Goal: Information Seeking & Learning: Learn about a topic

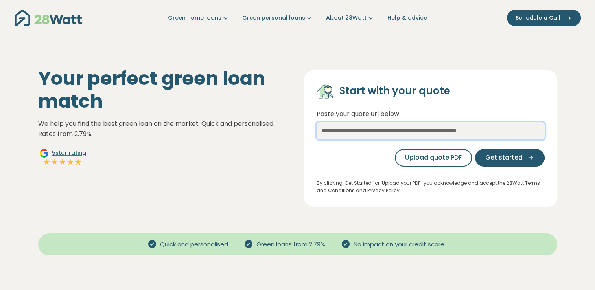
click at [332, 133] on input "text" at bounding box center [430, 130] width 228 height 17
paste input "**********"
type input "**********"
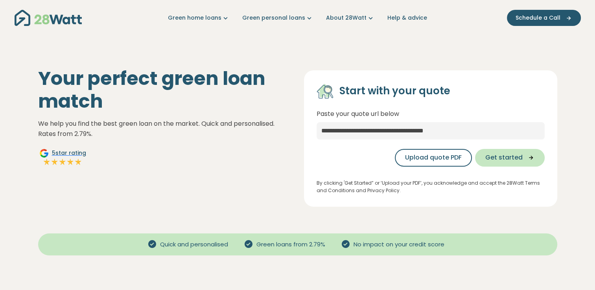
click at [518, 155] on span "Get started" at bounding box center [503, 157] width 37 height 9
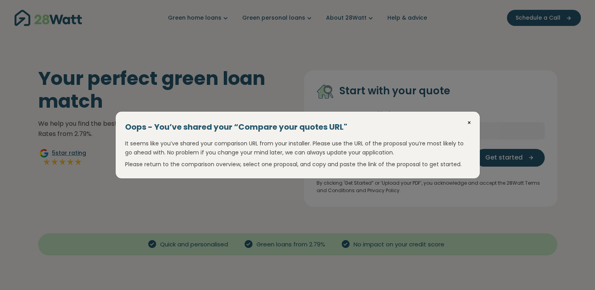
click at [469, 123] on button "×" at bounding box center [469, 123] width 9 height 10
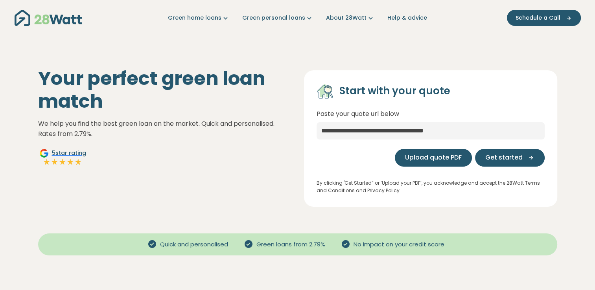
click at [437, 162] on span "Upload quote PDF" at bounding box center [433, 157] width 57 height 9
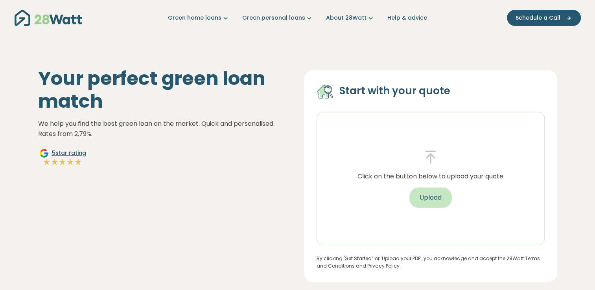
click at [432, 202] on button "Upload" at bounding box center [430, 198] width 42 height 20
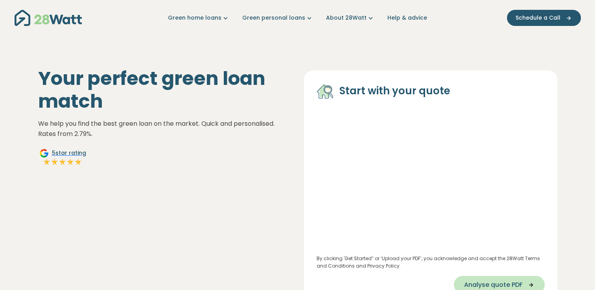
click at [487, 288] on span "Analyse quote PDF" at bounding box center [493, 284] width 59 height 9
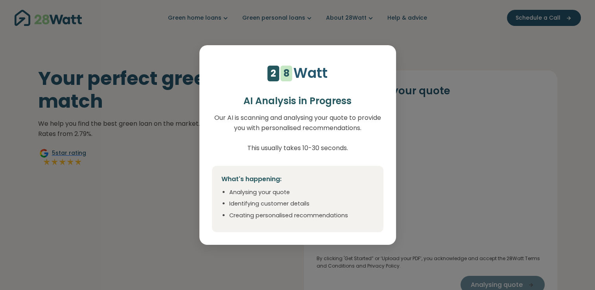
select select "***"
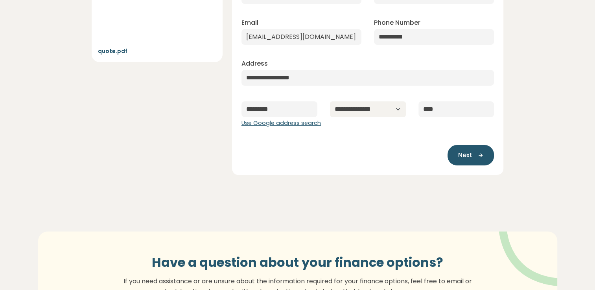
scroll to position [144, 0]
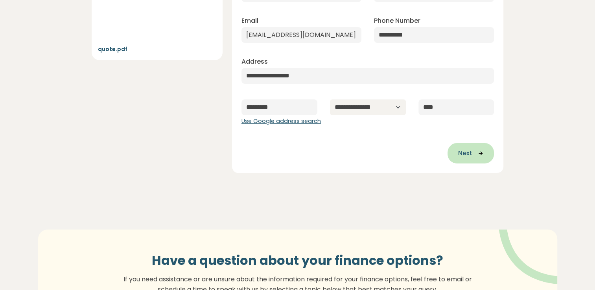
click at [475, 154] on icon "button" at bounding box center [478, 153] width 12 height 7
type input "**********"
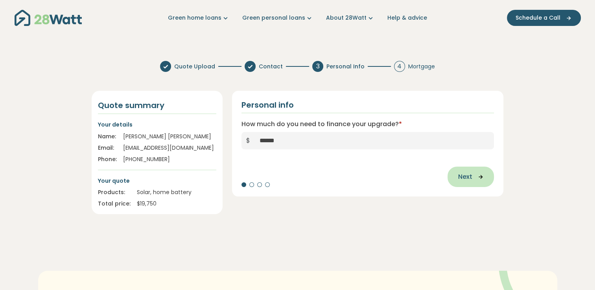
click at [471, 180] on span "Next" at bounding box center [465, 176] width 14 height 9
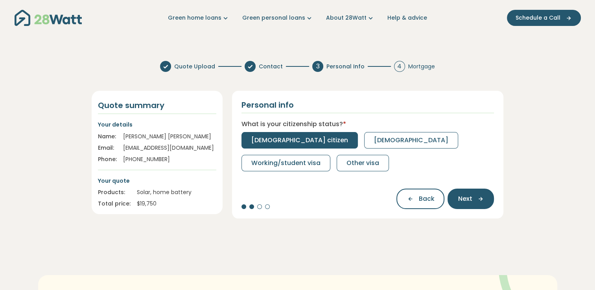
click at [267, 138] on span "Australian citizen" at bounding box center [299, 140] width 97 height 9
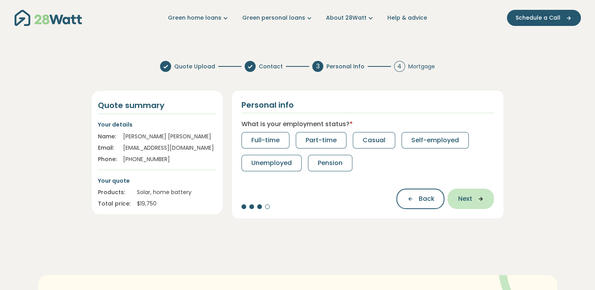
click at [476, 199] on icon "button" at bounding box center [478, 198] width 12 height 7
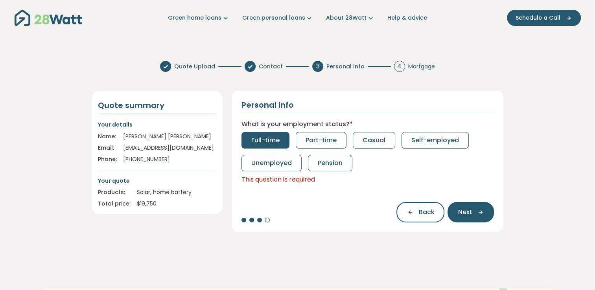
click at [285, 138] on button "Full-time" at bounding box center [265, 140] width 48 height 17
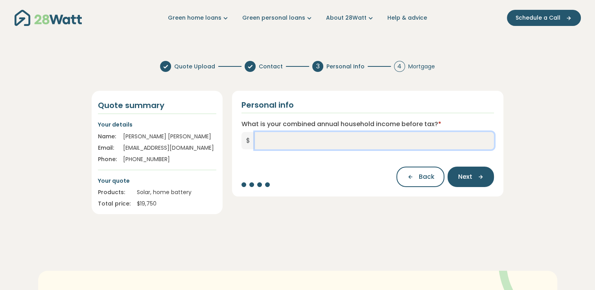
click at [287, 140] on input "What is your combined annual household income before tax? *" at bounding box center [374, 140] width 239 height 17
type input "*******"
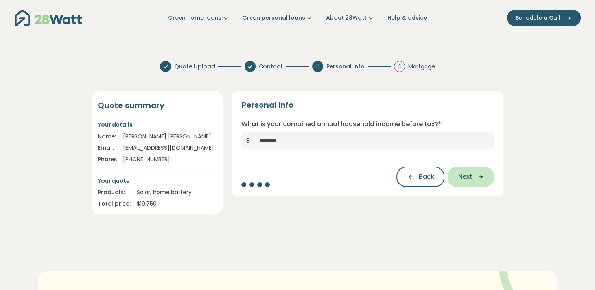
click at [479, 178] on icon "button" at bounding box center [478, 176] width 12 height 7
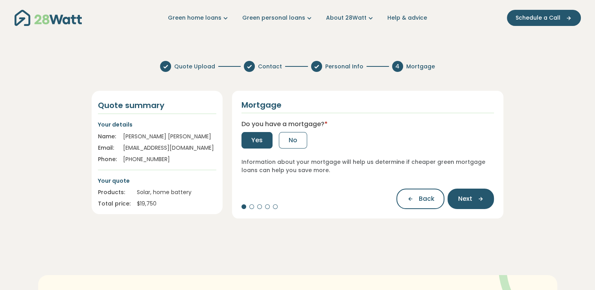
click at [248, 141] on button "Yes" at bounding box center [256, 140] width 31 height 17
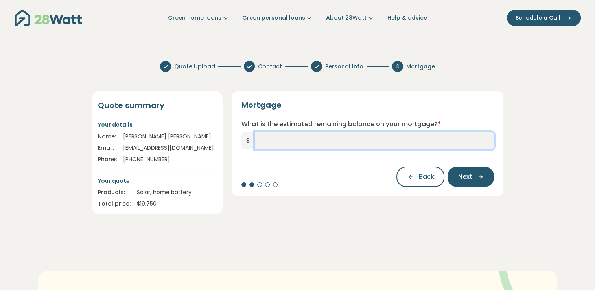
click at [279, 146] on input "What is the estimated remaining balance on your mortgage? *" at bounding box center [374, 140] width 239 height 17
type input "*****"
click at [279, 146] on input "*****" at bounding box center [374, 140] width 239 height 17
type input "*********"
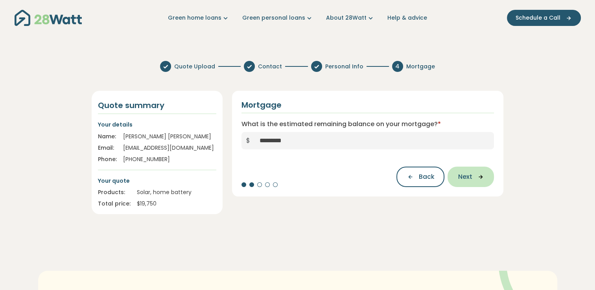
click at [464, 178] on span "Next" at bounding box center [465, 176] width 14 height 9
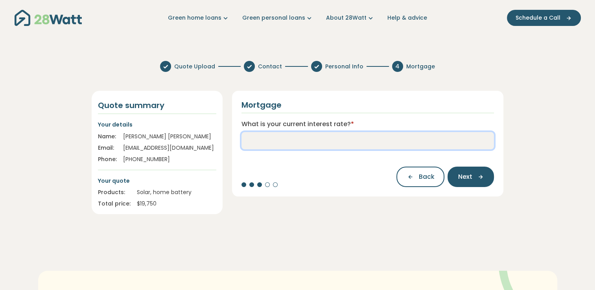
click at [253, 142] on input "What is your current interest rate? *" at bounding box center [367, 140] width 253 height 17
type input "****"
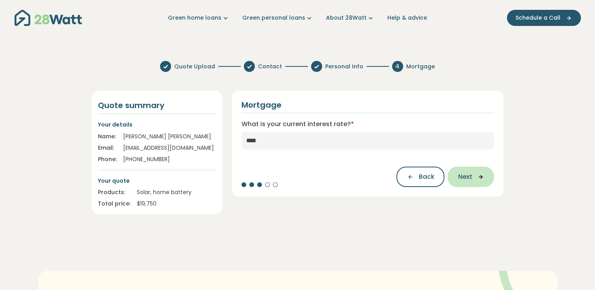
click at [478, 180] on icon "button" at bounding box center [478, 176] width 12 height 7
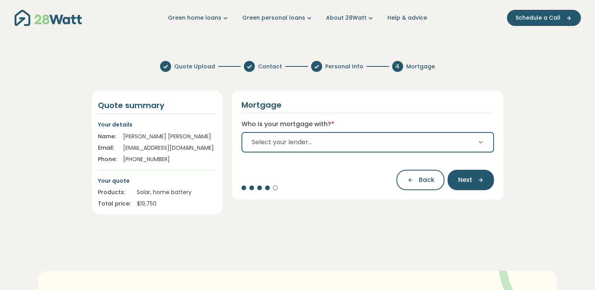
click at [280, 146] on span "Select your lender..." at bounding box center [282, 142] width 60 height 9
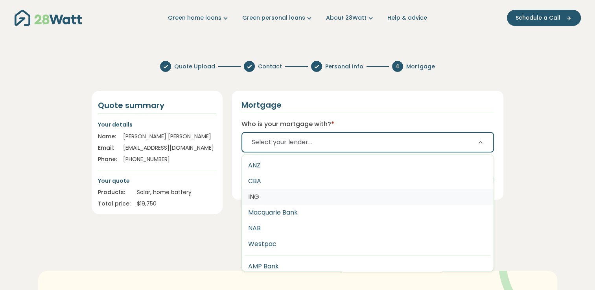
click at [270, 195] on button "ING" at bounding box center [368, 197] width 252 height 16
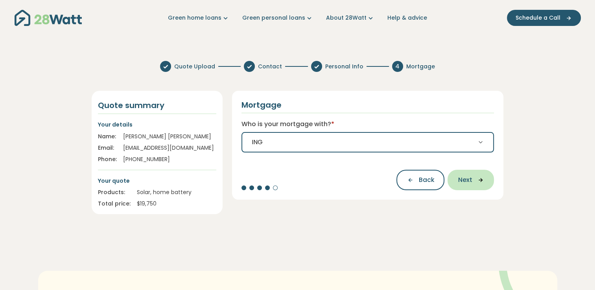
click at [474, 180] on icon "button" at bounding box center [478, 180] width 12 height 7
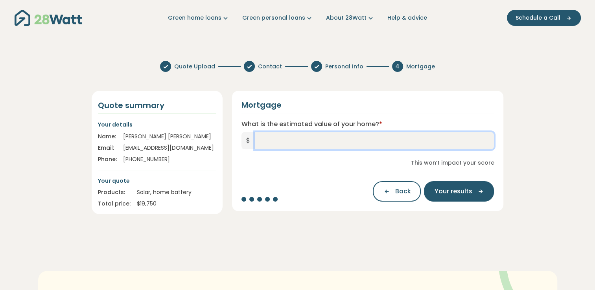
click at [302, 138] on input "What is the estimated value of your home? *" at bounding box center [374, 140] width 239 height 17
type input "*********"
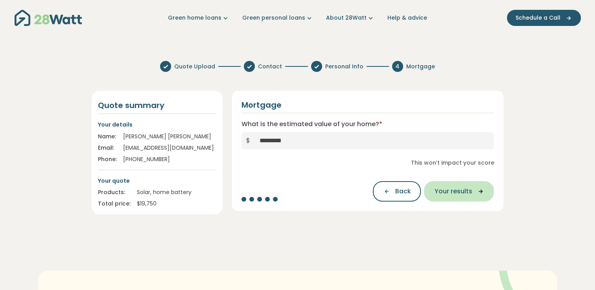
click at [466, 193] on span "Your results" at bounding box center [453, 191] width 38 height 9
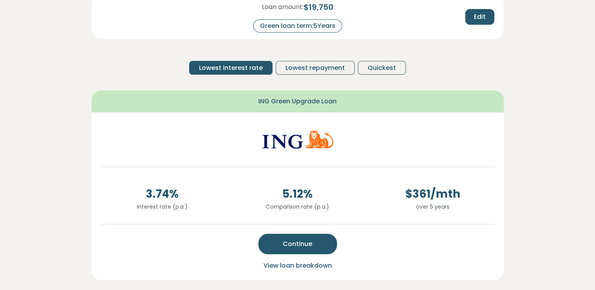
scroll to position [364, 0]
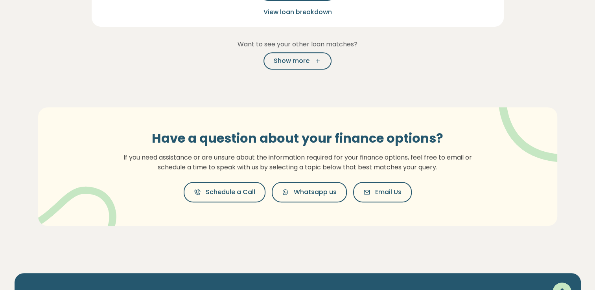
click at [443, 229] on div "Have a question about your finance options? If you need assistance or are unsur…" at bounding box center [298, 167] width 566 height 182
click at [235, 193] on span "Schedule a Call" at bounding box center [231, 192] width 50 height 9
click at [303, 65] on button "Show more" at bounding box center [297, 60] width 68 height 17
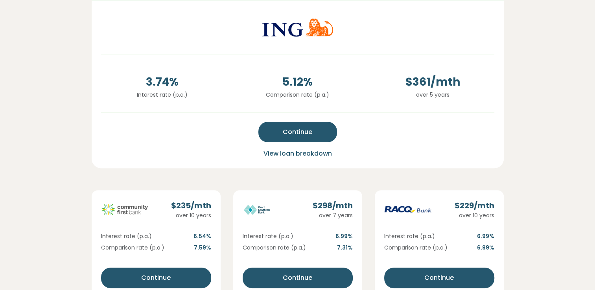
scroll to position [0, 0]
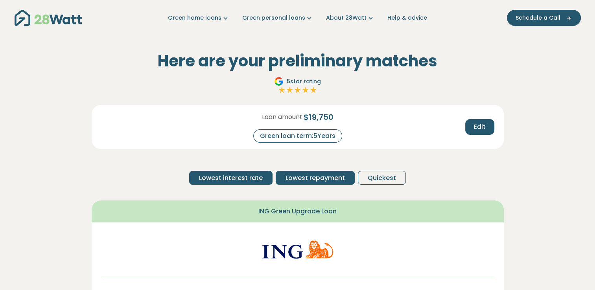
click at [311, 174] on span "Lowest repayment" at bounding box center [314, 177] width 59 height 9
click at [245, 177] on span "Lowest interest rate" at bounding box center [231, 177] width 64 height 9
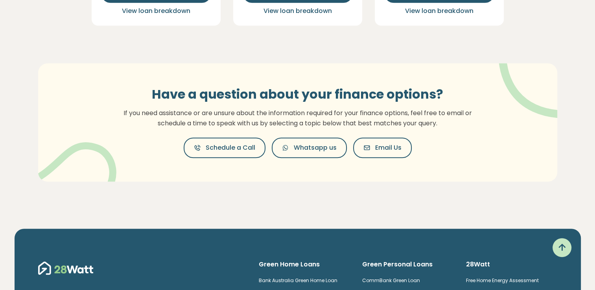
scroll to position [680, 0]
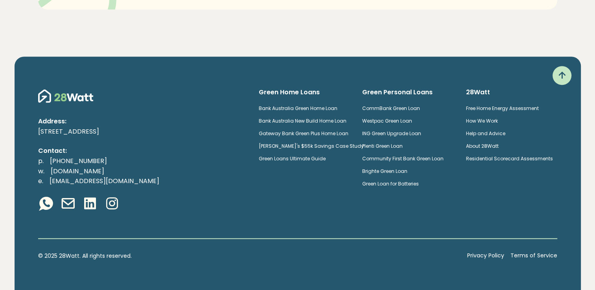
click at [481, 118] on link "How We Work" at bounding box center [482, 121] width 32 height 7
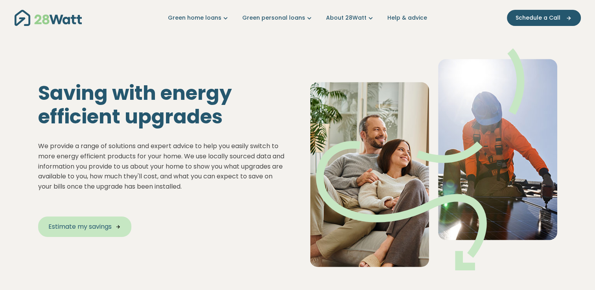
click at [100, 225] on span "Estimate my savings" at bounding box center [79, 226] width 63 height 9
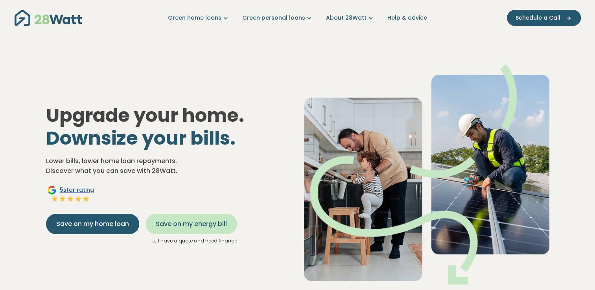
click at [193, 228] on span "Save on my energy bill" at bounding box center [191, 223] width 71 height 9
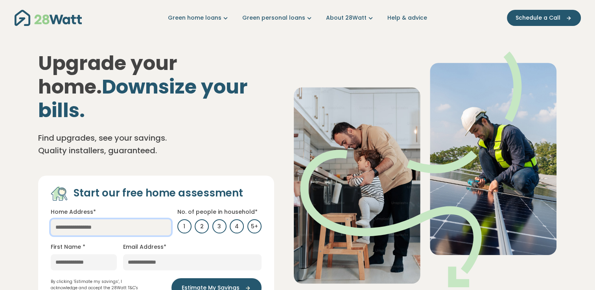
click at [121, 219] on input "text" at bounding box center [111, 227] width 120 height 16
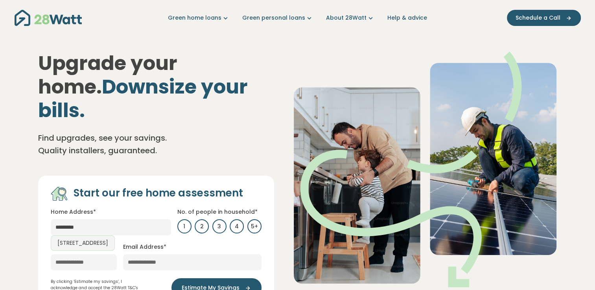
click at [111, 235] on link "32 Tergur Crescent, Caringbah NSW, Australia" at bounding box center [83, 242] width 64 height 15
type input "**********"
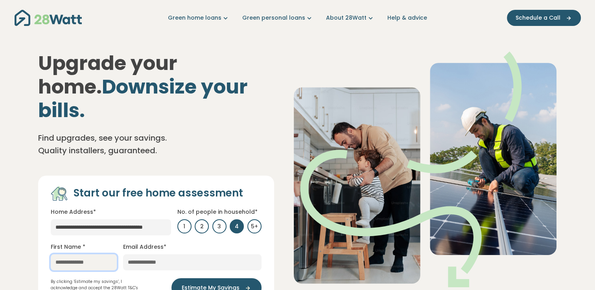
click at [99, 254] on input "text" at bounding box center [84, 262] width 66 height 16
type input "******"
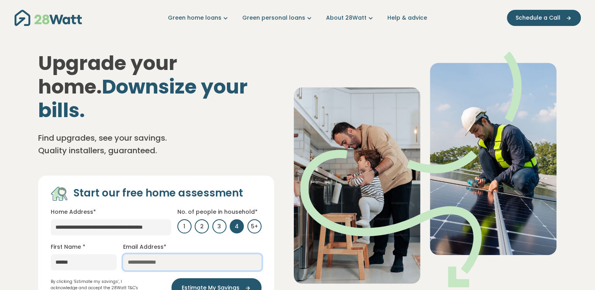
click at [152, 254] on input "email" at bounding box center [192, 262] width 138 height 16
type input "**********"
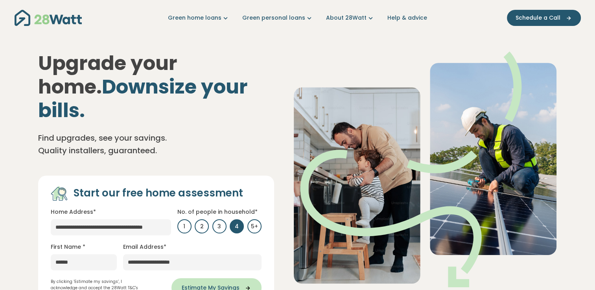
click at [213, 284] on span "Estimate My Savings" at bounding box center [211, 288] width 58 height 8
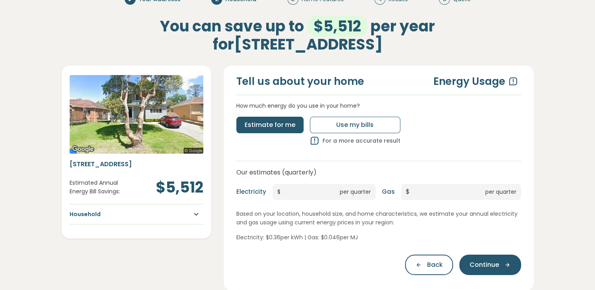
scroll to position [74, 0]
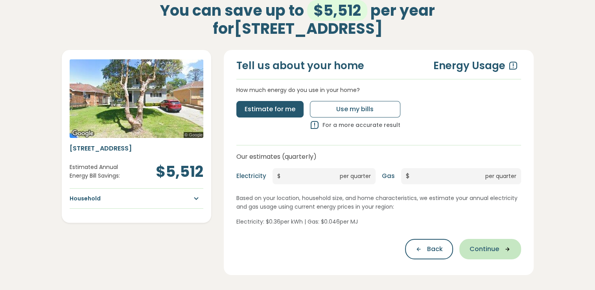
click at [489, 250] on span "Continue" at bounding box center [483, 249] width 29 height 9
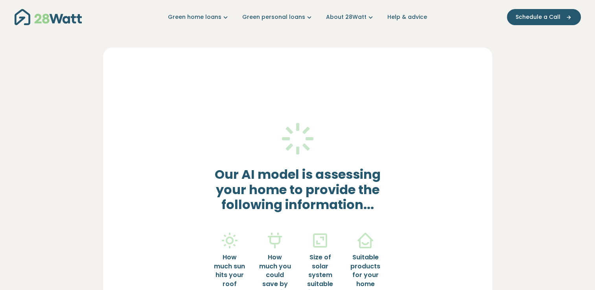
scroll to position [0, 0]
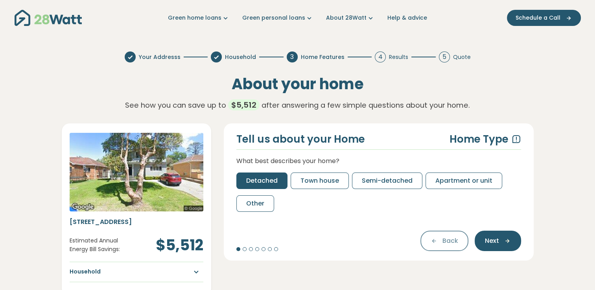
click at [266, 183] on span "Detached" at bounding box center [261, 180] width 31 height 9
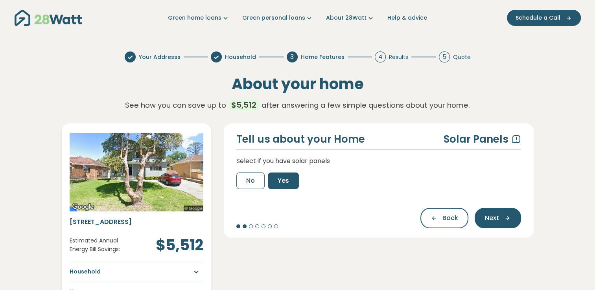
click at [280, 183] on span "Yes" at bounding box center [283, 180] width 11 height 9
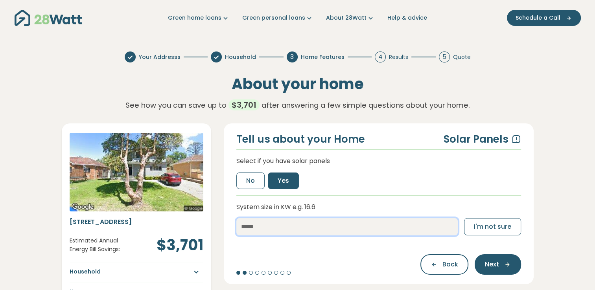
click at [255, 232] on input "number" at bounding box center [346, 226] width 221 height 17
type input "*"
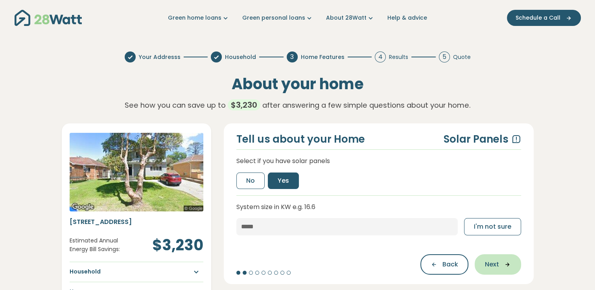
click at [499, 265] on icon "button" at bounding box center [505, 264] width 12 height 7
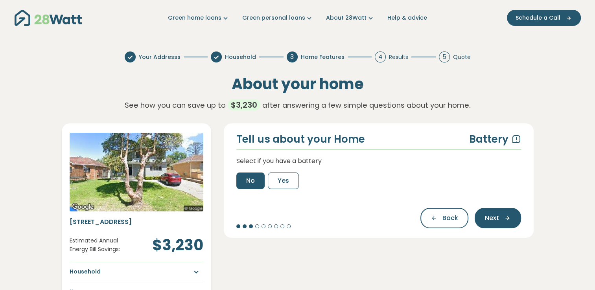
click at [254, 182] on span "No" at bounding box center [250, 180] width 9 height 9
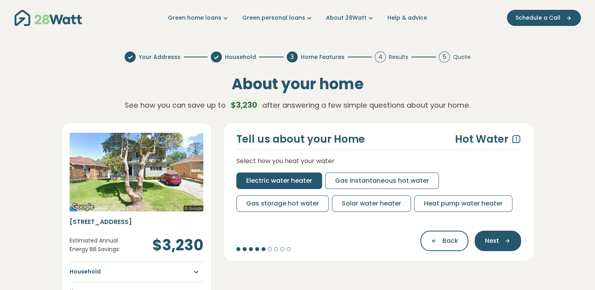
click at [292, 179] on span "Electric water heater" at bounding box center [279, 180] width 66 height 9
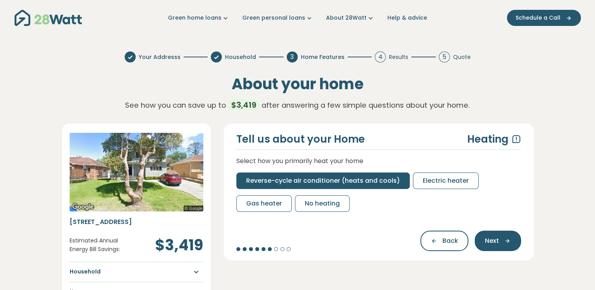
click at [381, 185] on span "Reverse-cycle air conditioner (heats and cools)" at bounding box center [323, 180] width 154 height 9
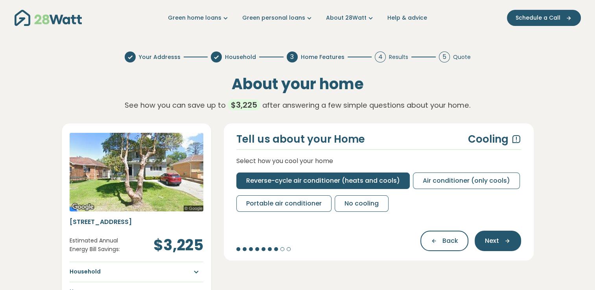
click at [357, 180] on span "Reverse-cycle air conditioner (heats and cools)" at bounding box center [323, 180] width 154 height 9
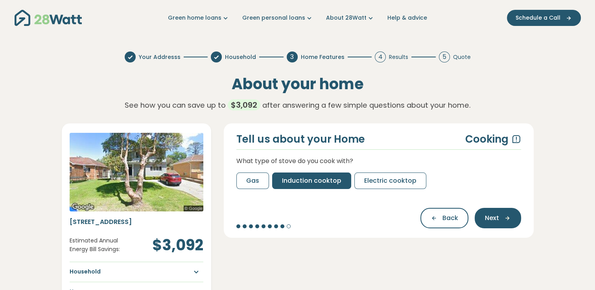
click at [313, 181] on span "Induction cooktop" at bounding box center [311, 180] width 59 height 9
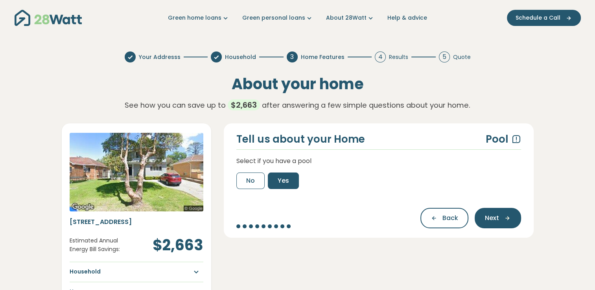
click at [280, 183] on span "Yes" at bounding box center [283, 180] width 11 height 9
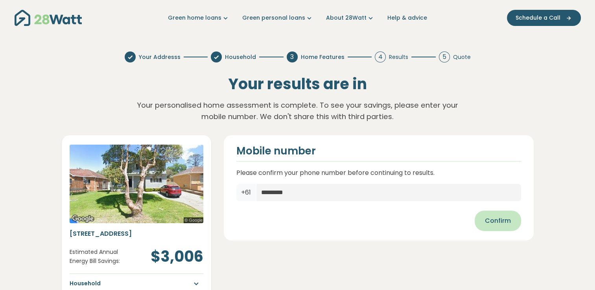
click at [492, 224] on span "Confirm" at bounding box center [498, 220] width 26 height 9
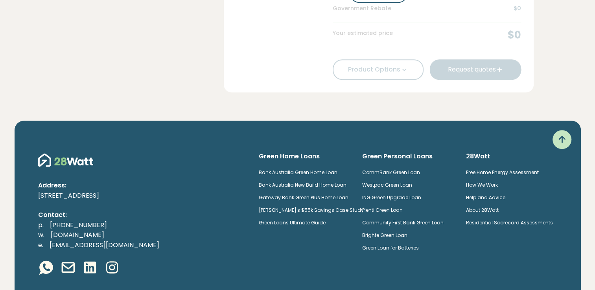
scroll to position [639, 0]
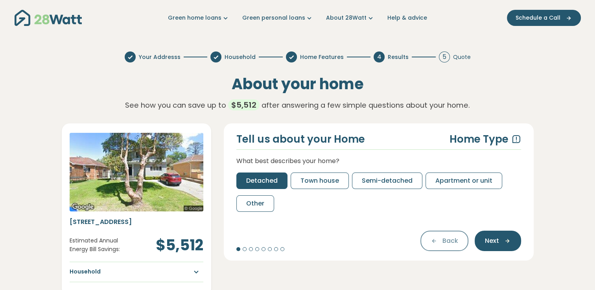
click at [259, 181] on span "Detached" at bounding box center [261, 180] width 31 height 9
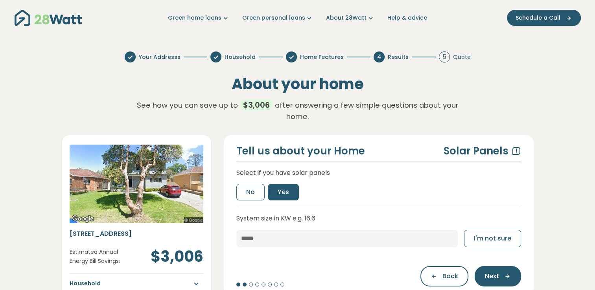
click at [283, 192] on span "Yes" at bounding box center [283, 192] width 11 height 9
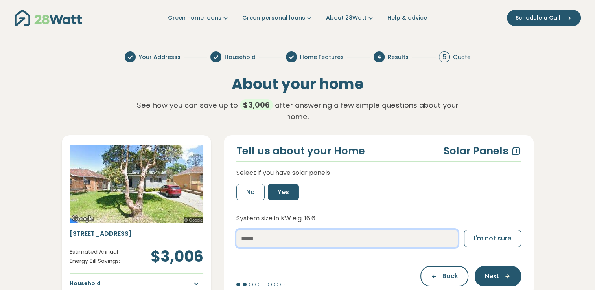
click at [259, 240] on input "number" at bounding box center [346, 238] width 221 height 17
type input "*"
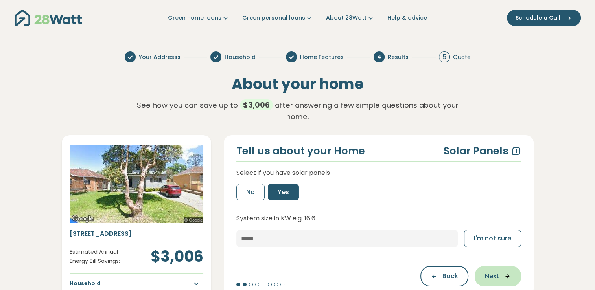
click at [496, 273] on span "Next" at bounding box center [492, 276] width 14 height 9
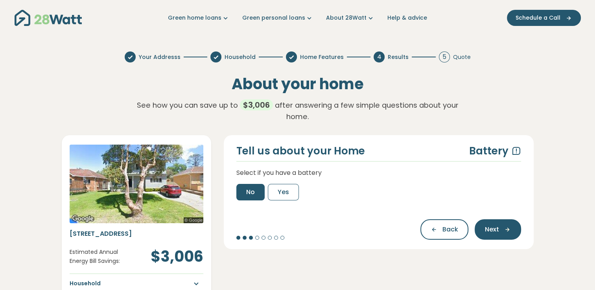
click at [240, 188] on button "No" at bounding box center [250, 192] width 28 height 17
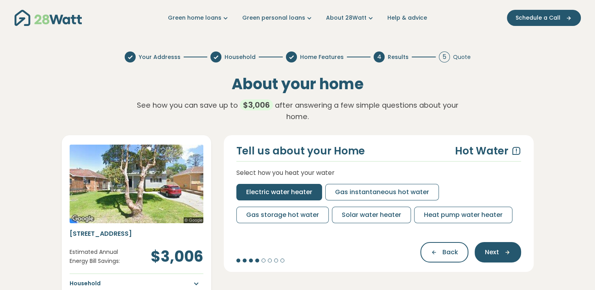
click at [296, 190] on span "Electric water heater" at bounding box center [279, 192] width 66 height 9
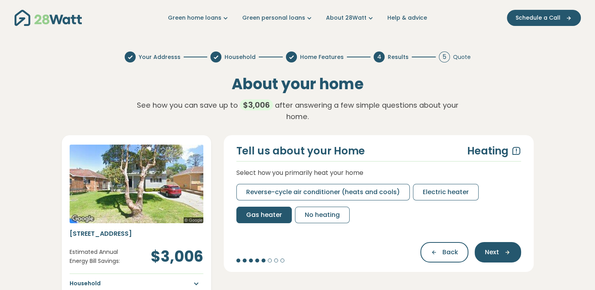
click at [270, 215] on span "Gas heater" at bounding box center [264, 214] width 36 height 9
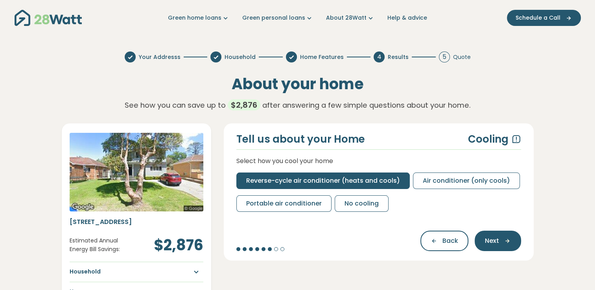
click at [355, 180] on span "Reverse-cycle air conditioner (heats and cools)" at bounding box center [323, 180] width 154 height 9
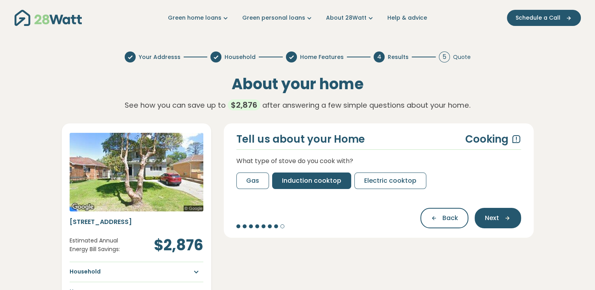
click at [318, 177] on span "Induction cooktop" at bounding box center [311, 180] width 59 height 9
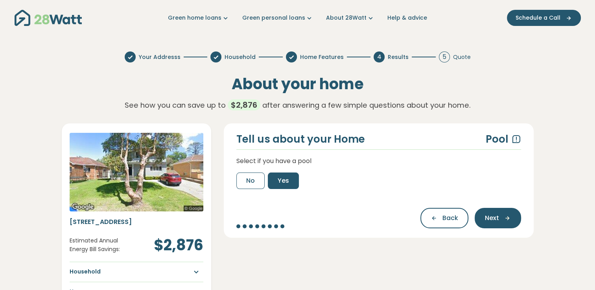
click at [291, 179] on button "Yes" at bounding box center [283, 181] width 31 height 17
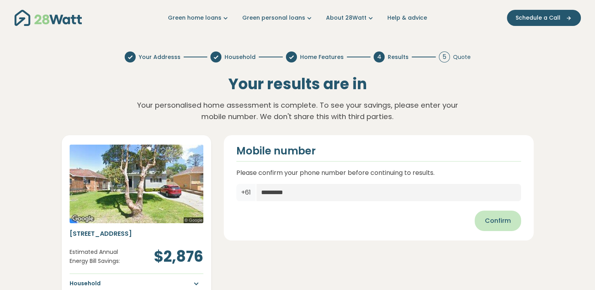
click at [497, 221] on span "Confirm" at bounding box center [498, 220] width 26 height 9
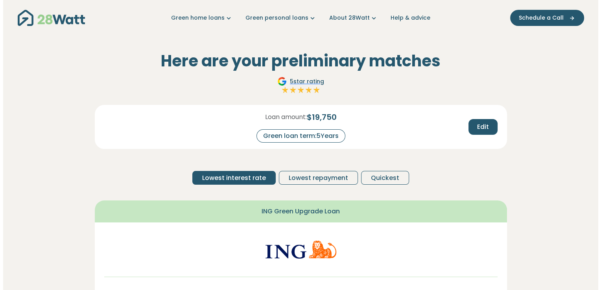
scroll to position [254, 0]
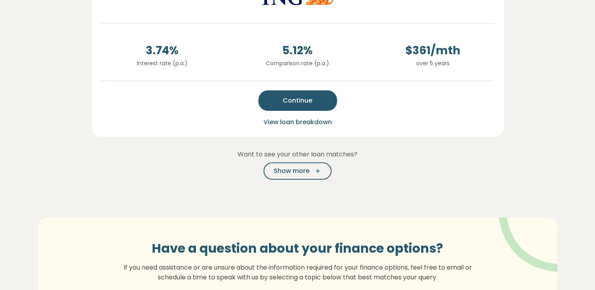
click at [308, 123] on span "View loan breakdown" at bounding box center [297, 122] width 68 height 9
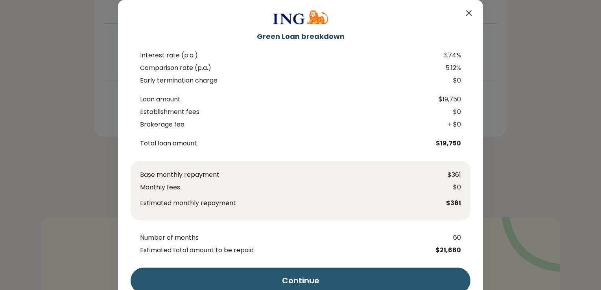
scroll to position [35, 0]
